Goal: Information Seeking & Learning: Check status

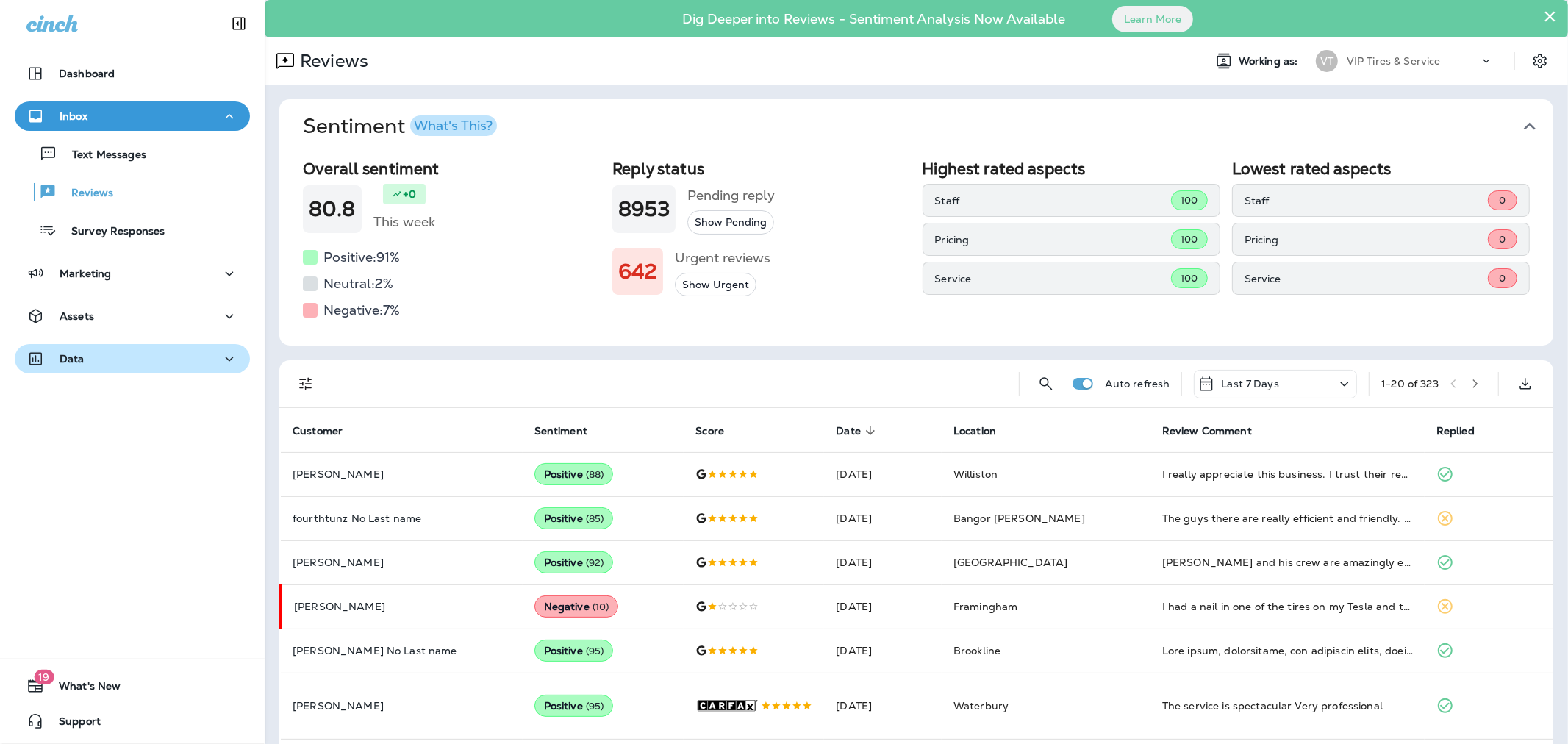
click at [113, 355] on div "Data" at bounding box center [132, 359] width 212 height 19
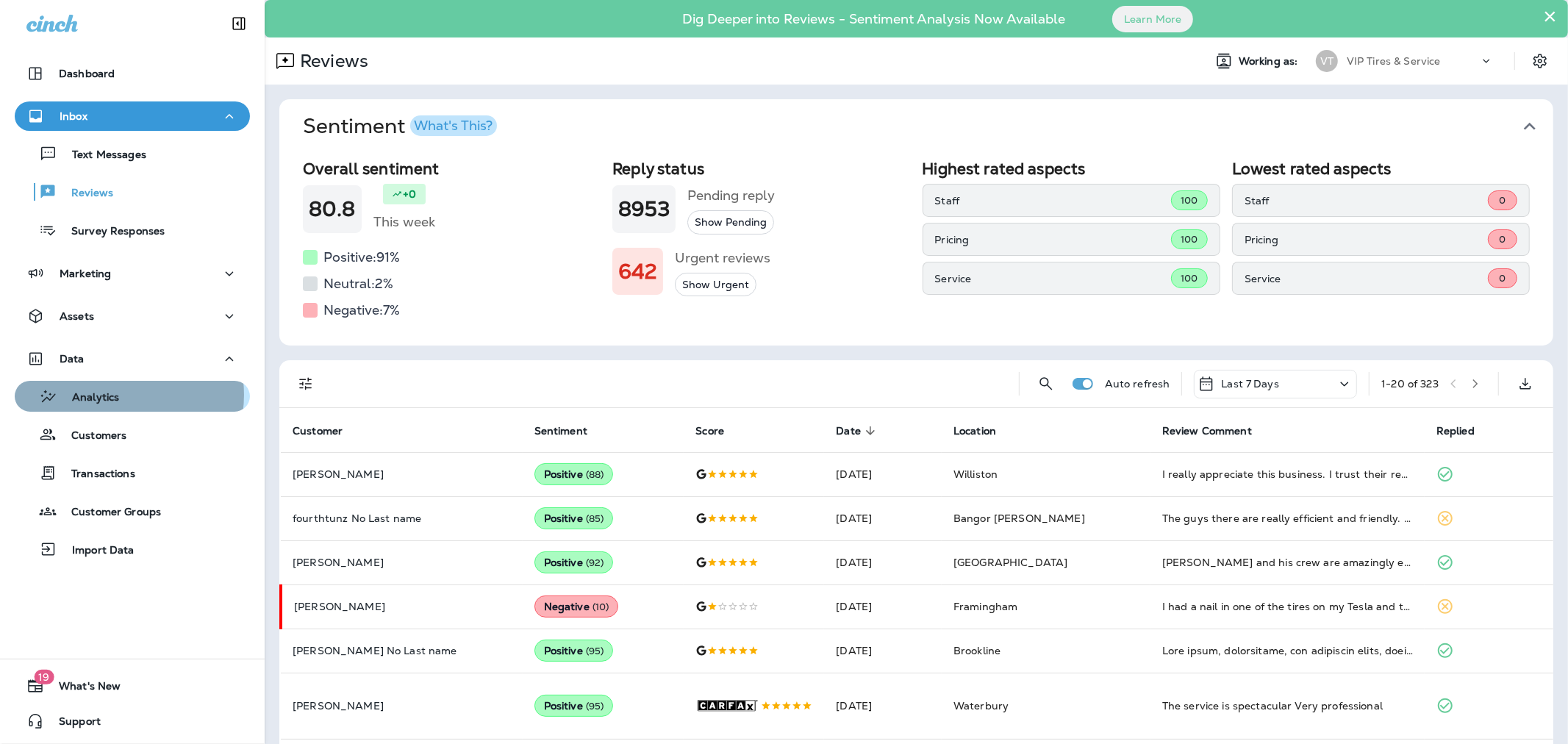
click at [123, 395] on div "Analytics" at bounding box center [132, 396] width 223 height 22
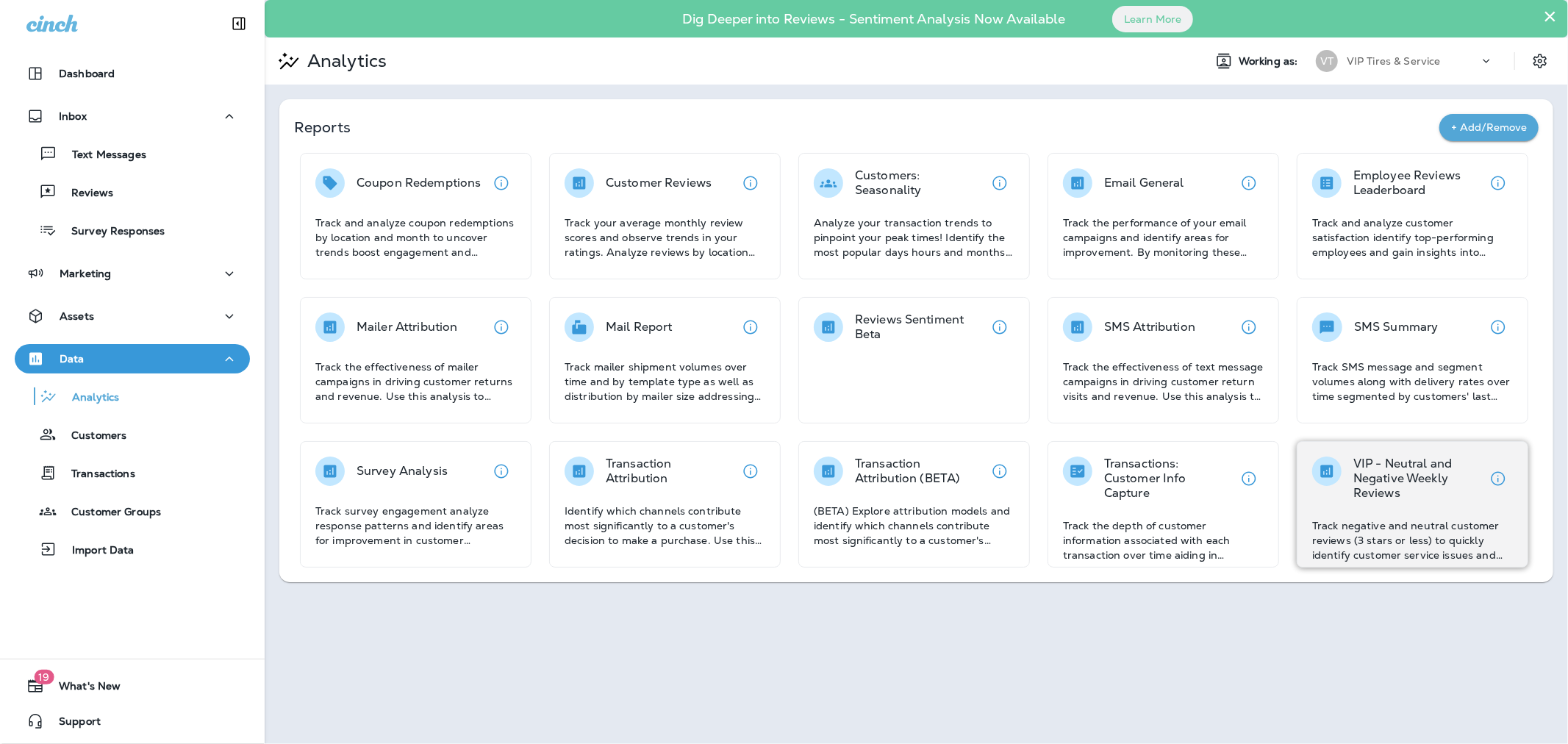
click at [1391, 498] on p "VIP - Neutral and Negative Weekly Reviews" at bounding box center [1418, 478] width 130 height 44
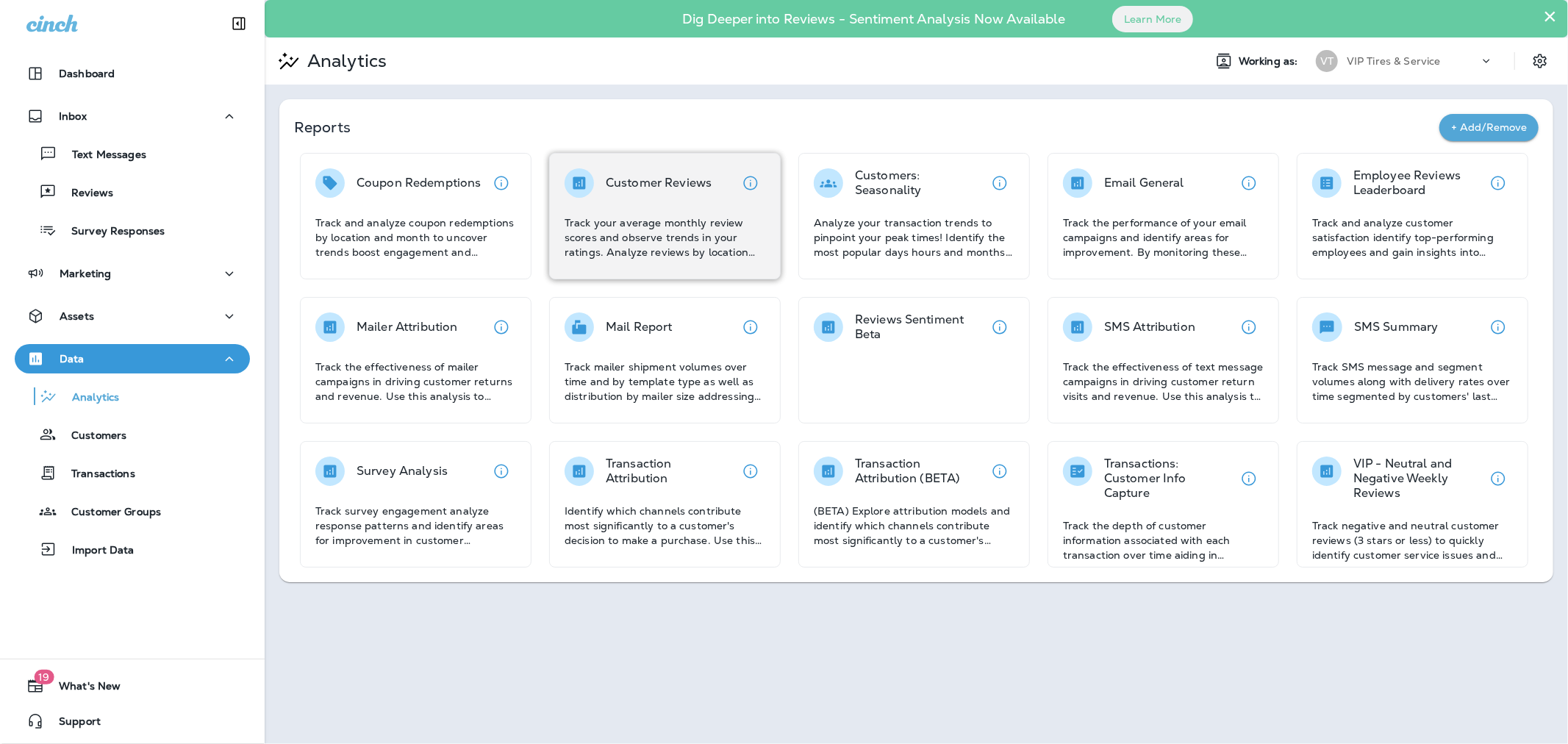
click at [684, 213] on div "Customer Reviews Track your average monthly review scores and observe trends in…" at bounding box center [664, 214] width 201 height 91
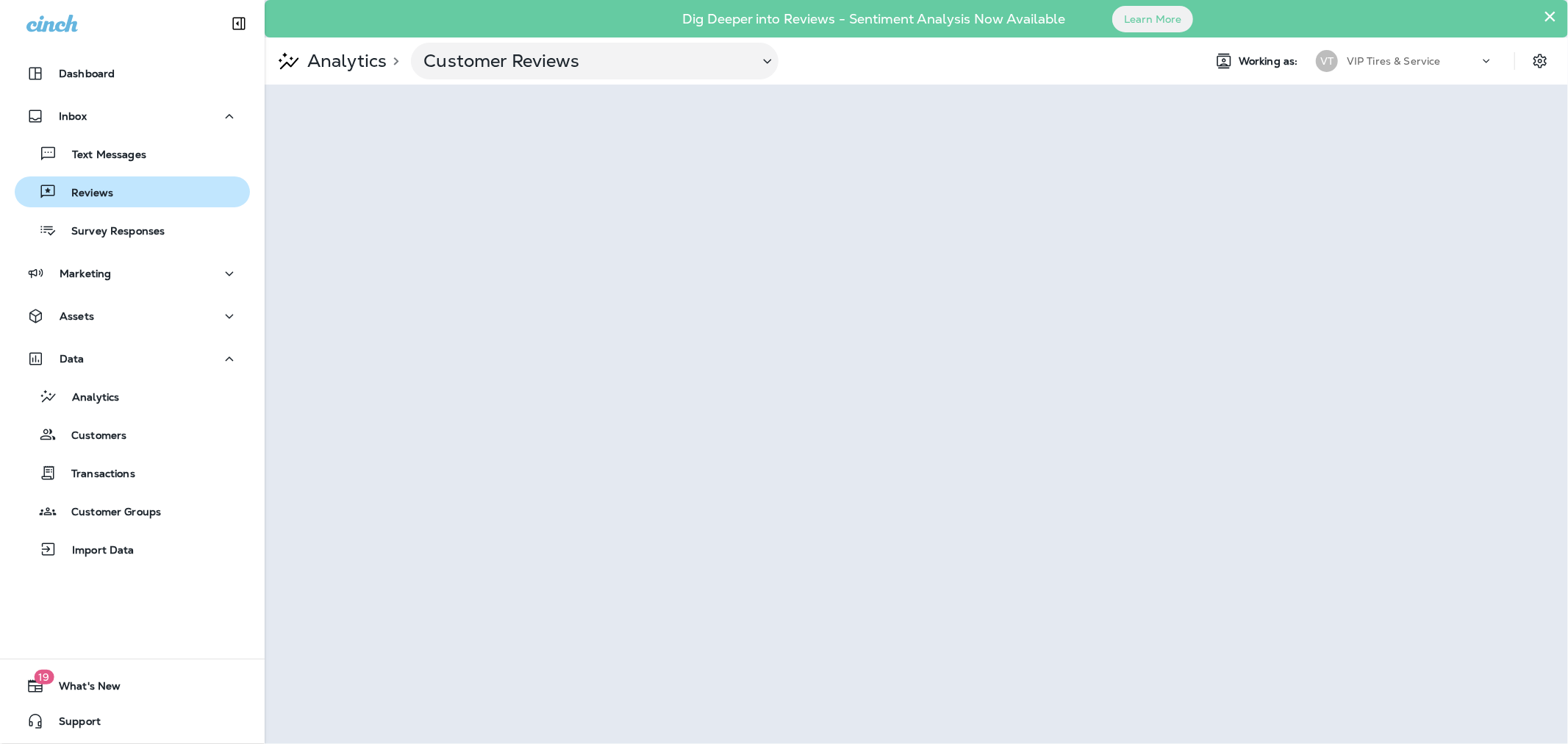
click at [106, 200] on p "Reviews" at bounding box center [85, 193] width 56 height 14
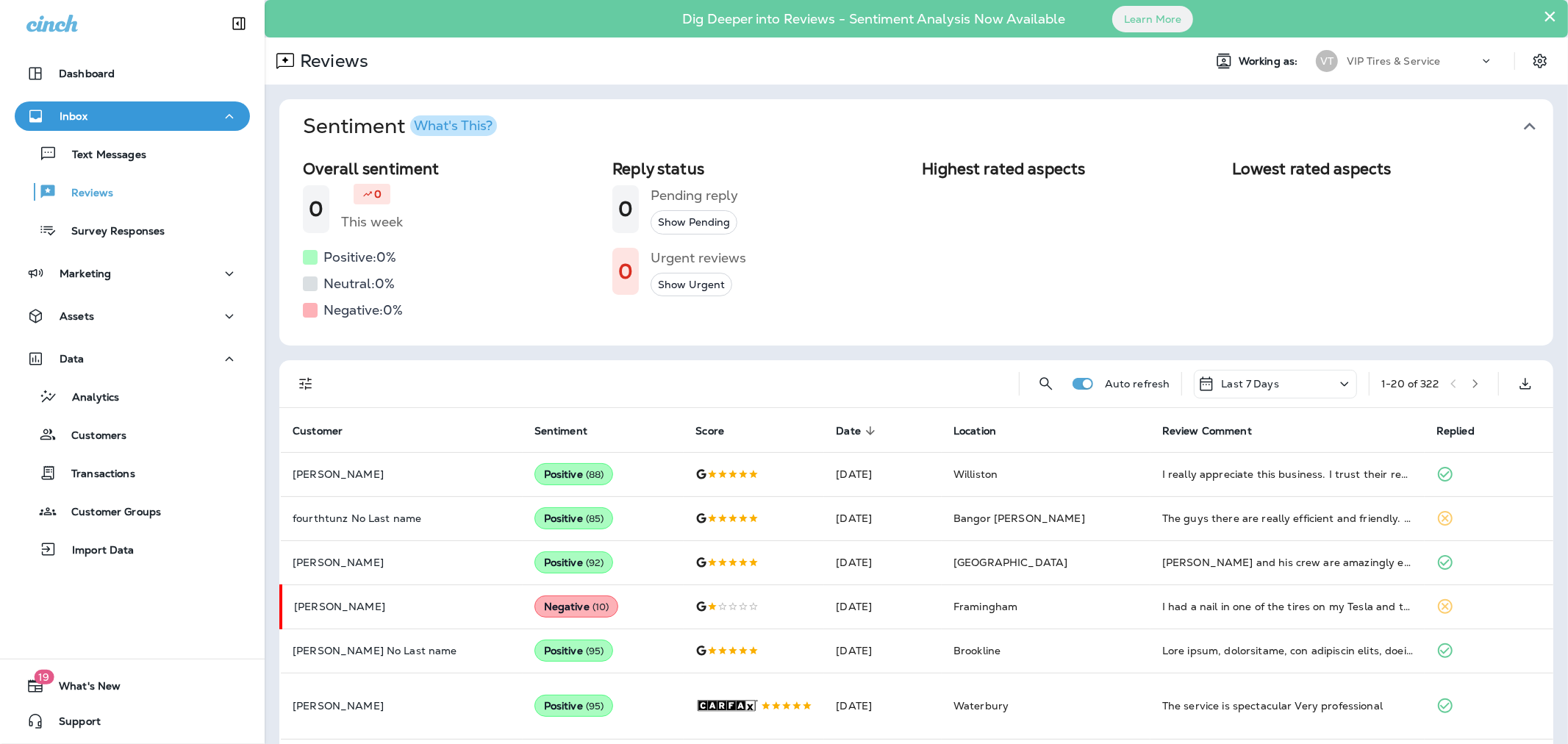
scroll to position [81, 0]
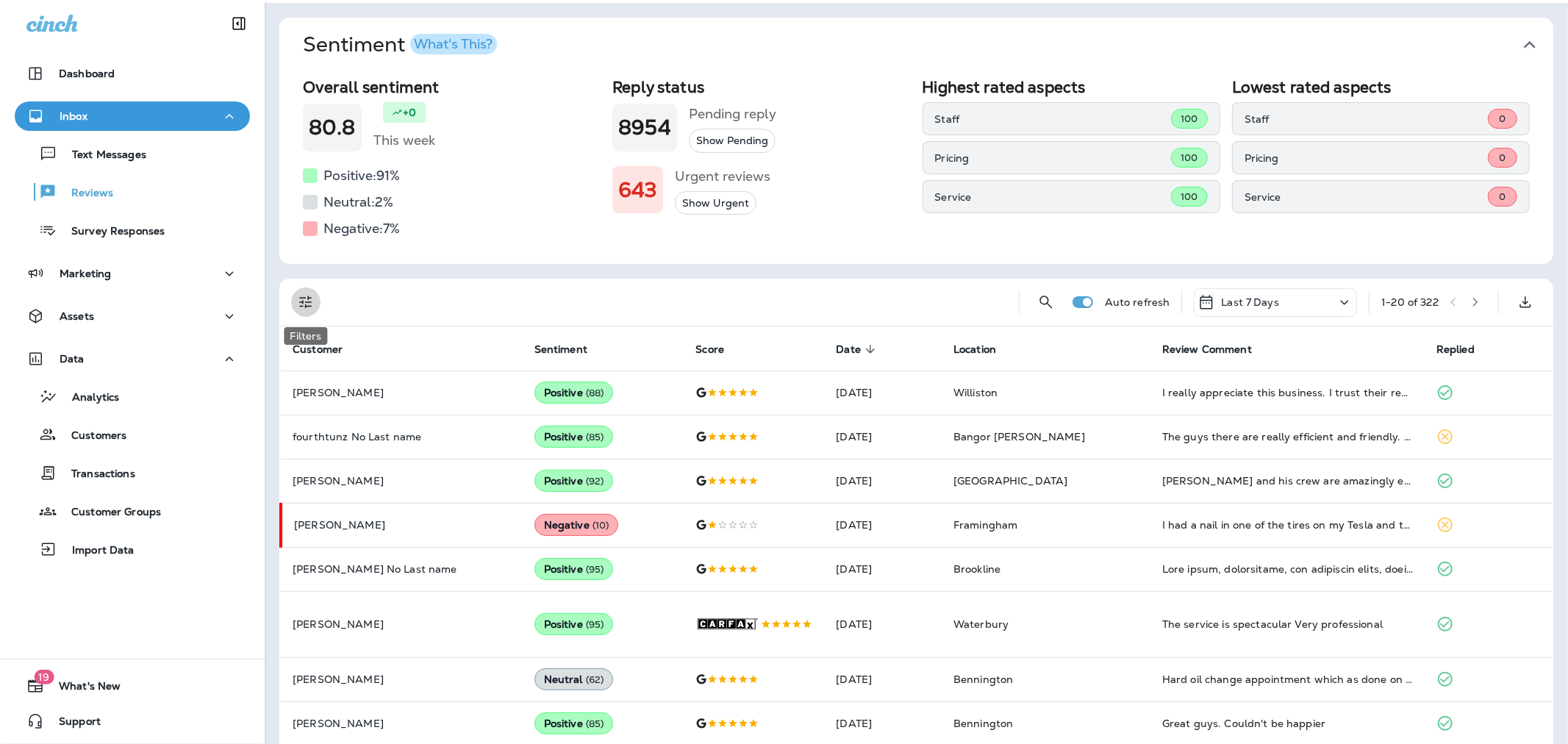
click at [297, 302] on icon "Filters" at bounding box center [306, 302] width 18 height 18
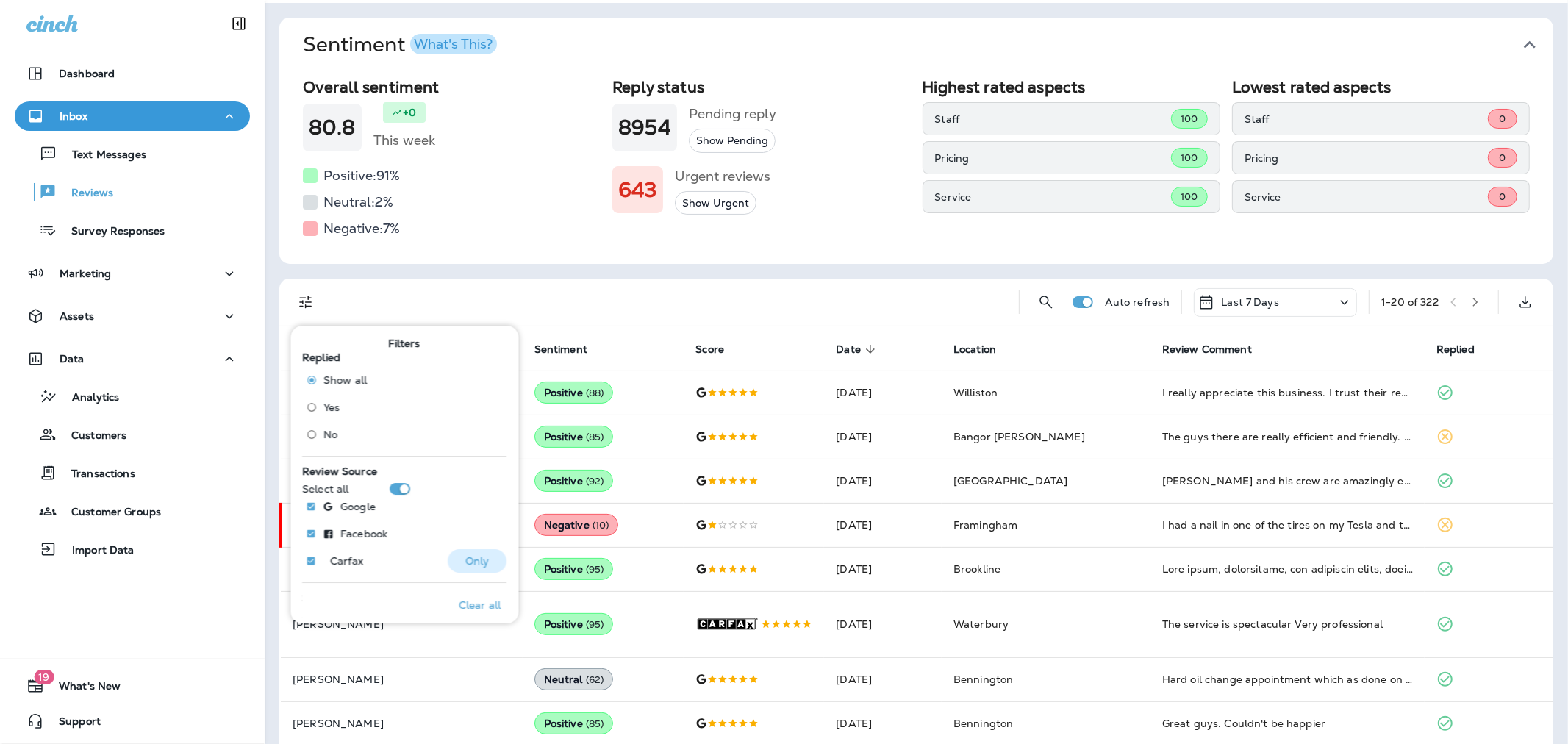
click at [465, 560] on p "Only" at bounding box center [477, 560] width 24 height 12
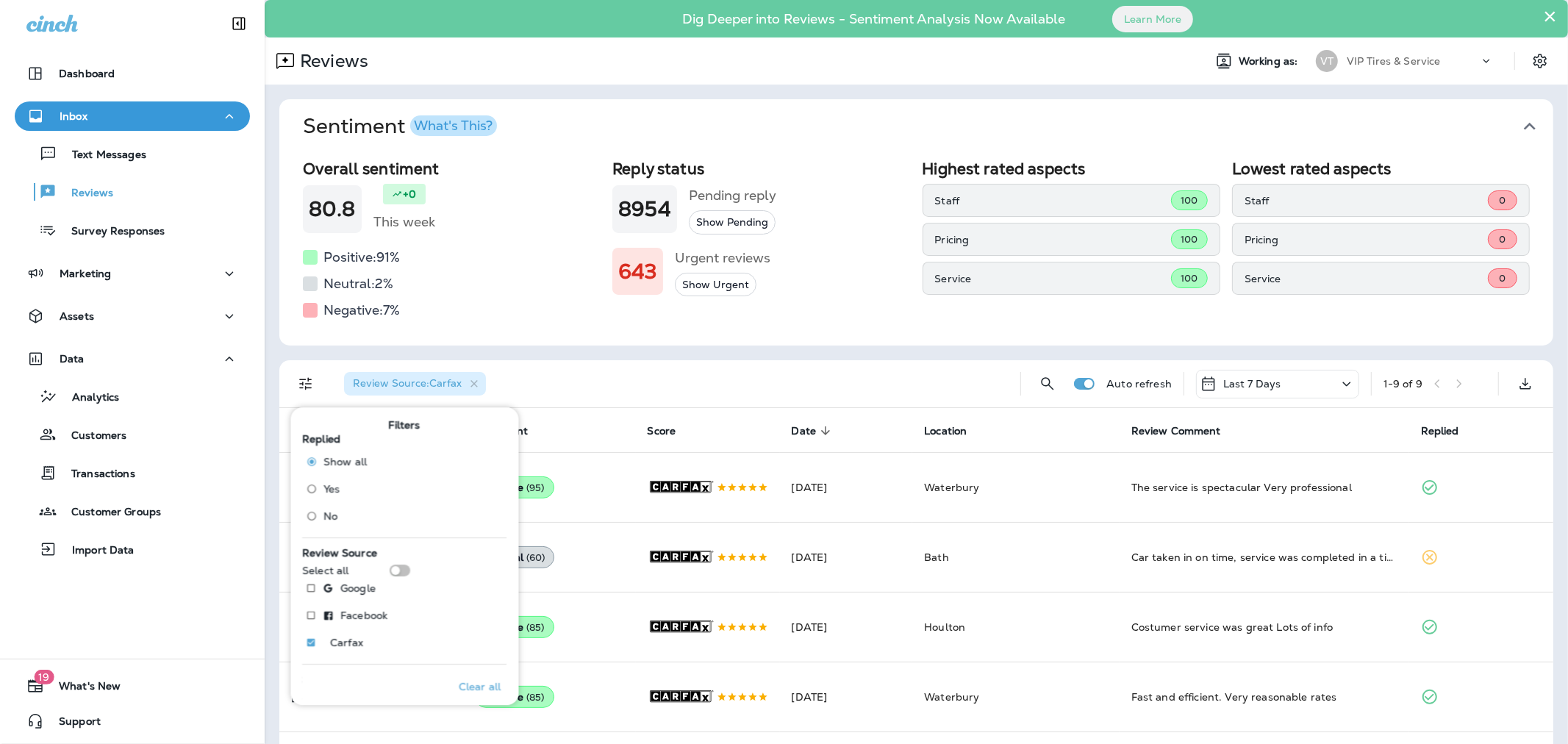
click at [847, 393] on div "Review Source : Carfax" at bounding box center [670, 384] width 676 height 47
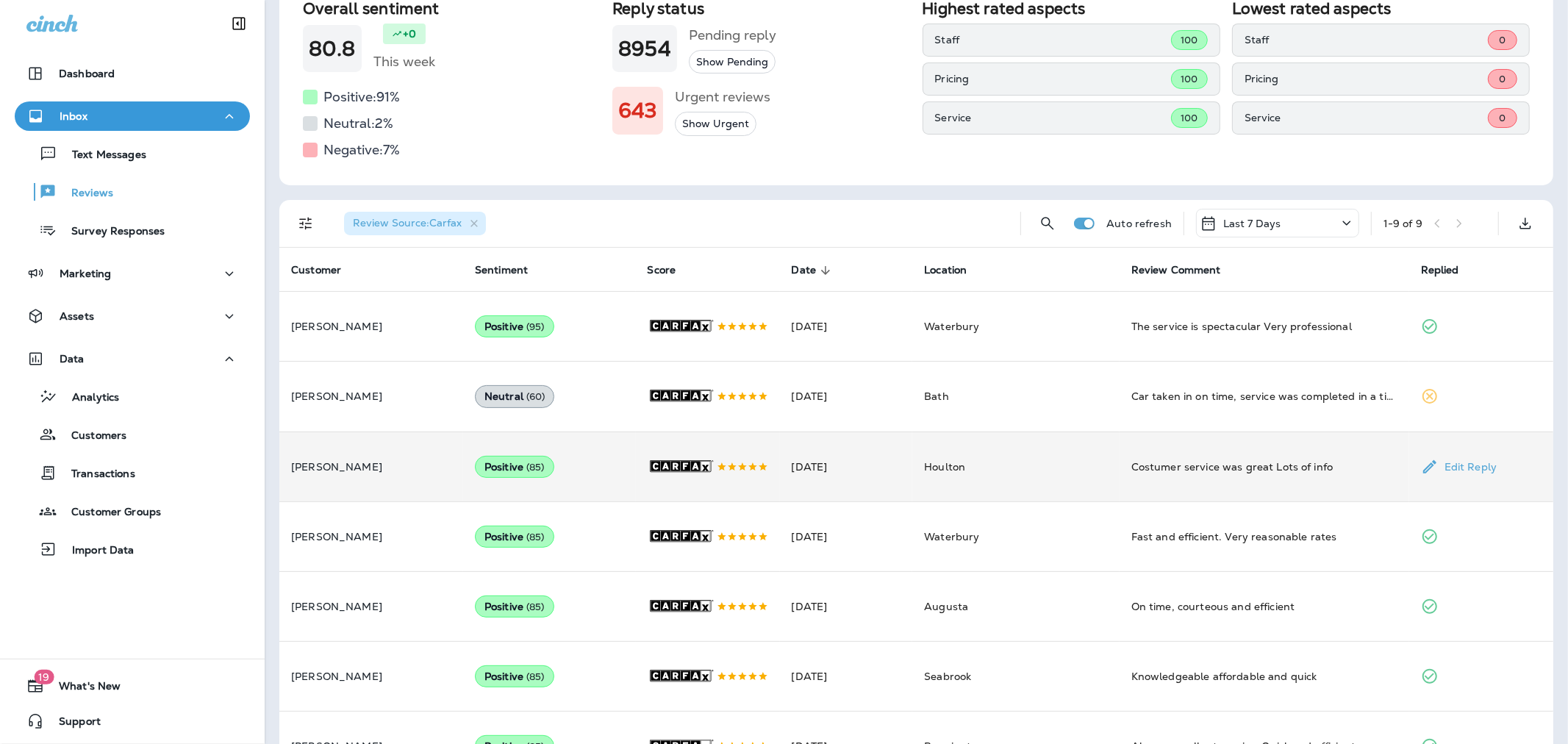
scroll to position [245, 0]
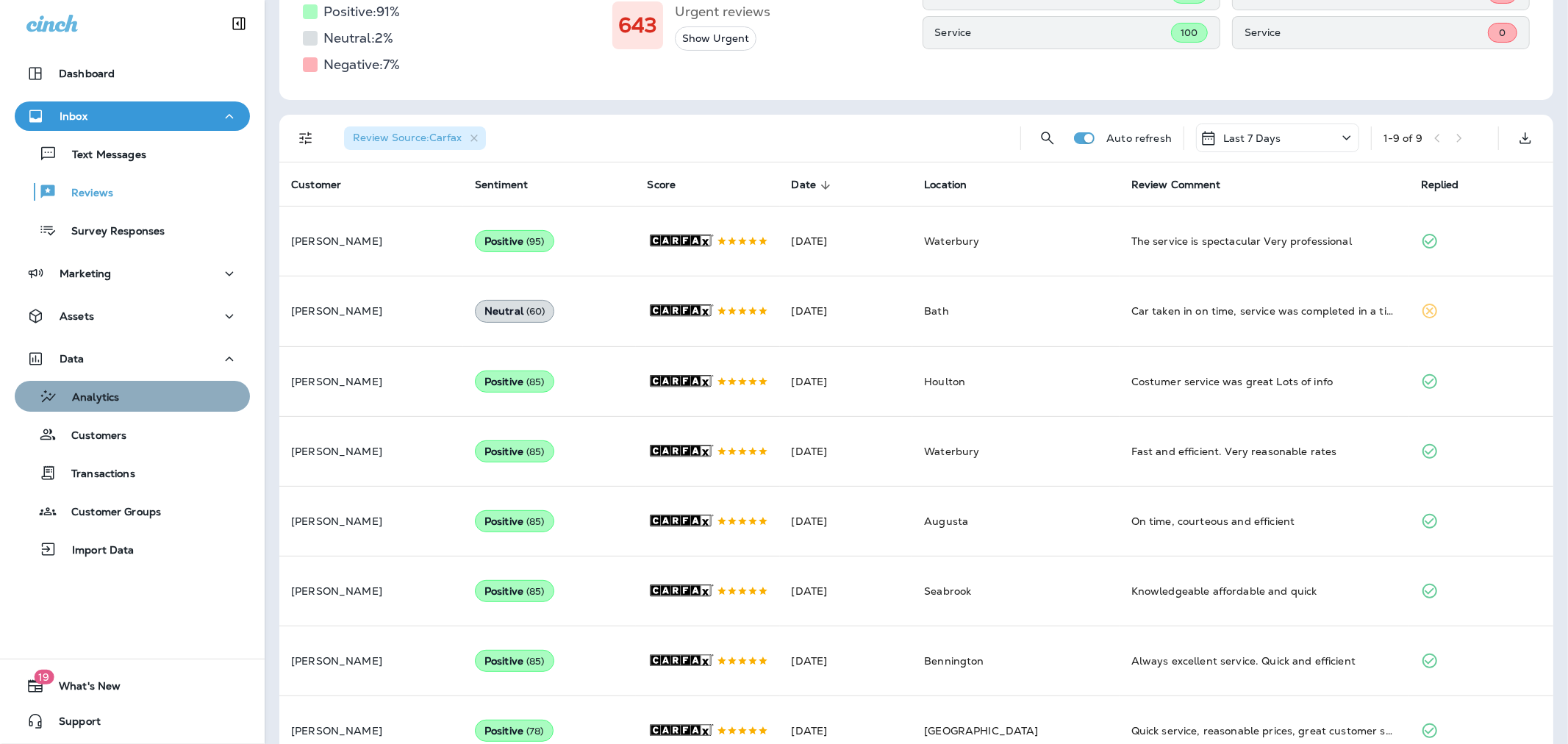
click at [143, 400] on div "Analytics" at bounding box center [132, 396] width 223 height 22
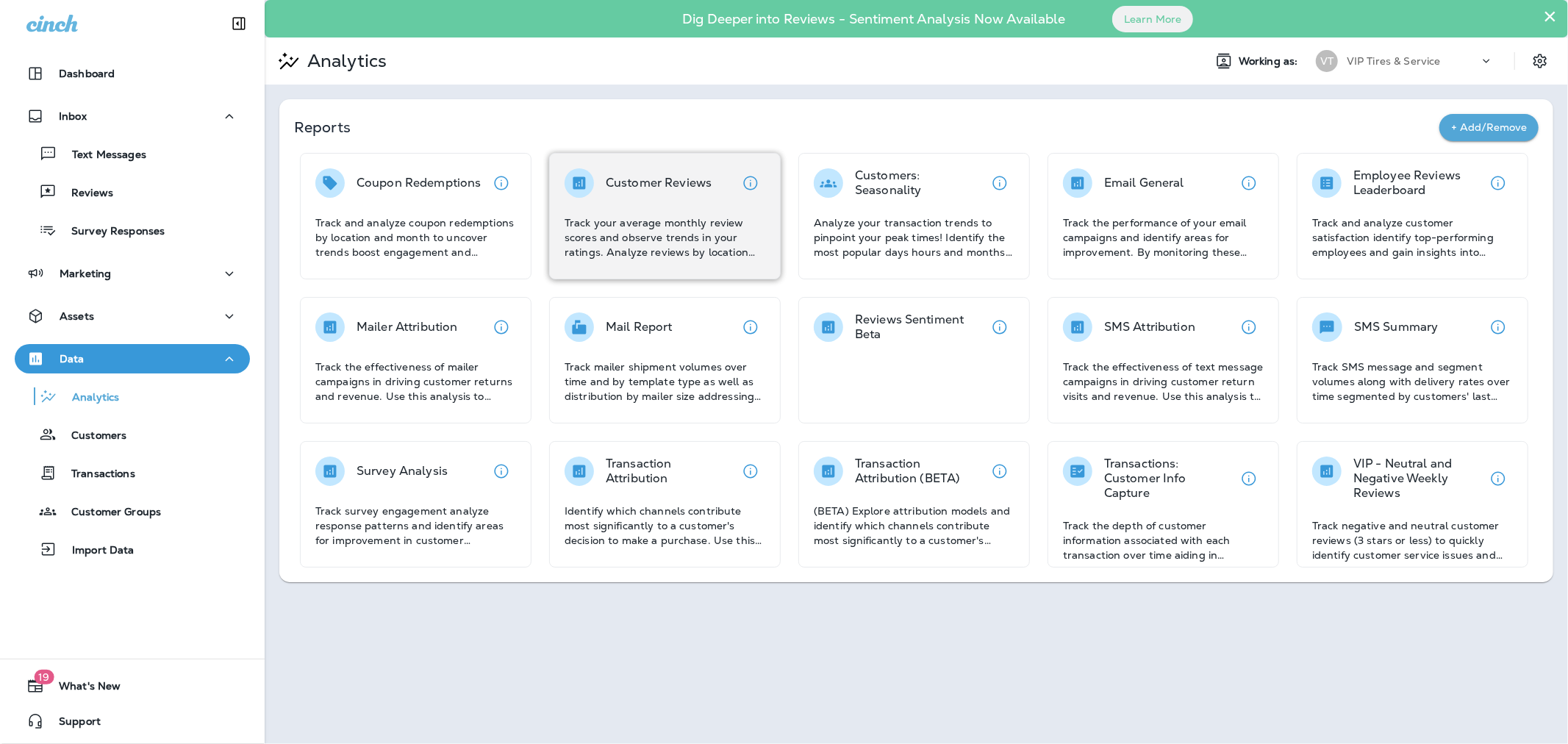
click at [638, 208] on div "Customer Reviews Track your average monthly review scores and observe trends in…" at bounding box center [664, 214] width 201 height 91
